Goal: Use online tool/utility

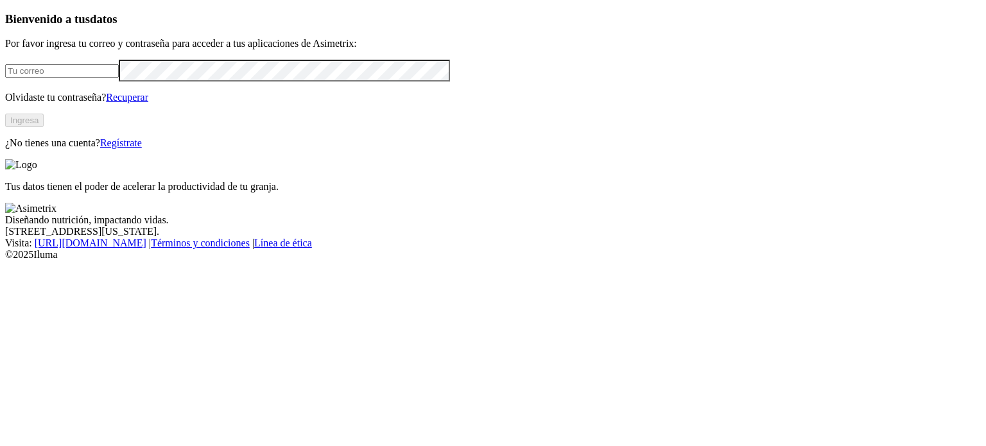
type input "[PERSON_NAME][EMAIL_ADDRESS][PERSON_NAME][DOMAIN_NAME]"
click at [44, 127] on button "Ingresa" at bounding box center [24, 120] width 39 height 13
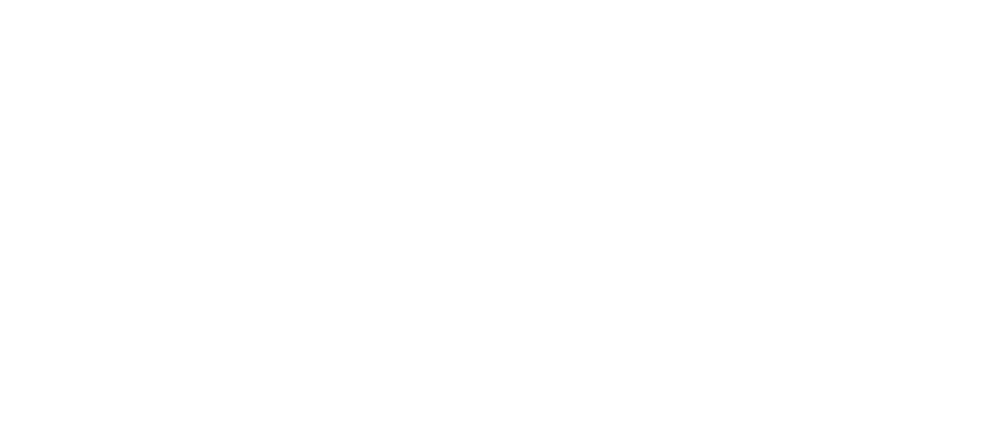
type input "PON"
